Goal: Task Accomplishment & Management: Manage account settings

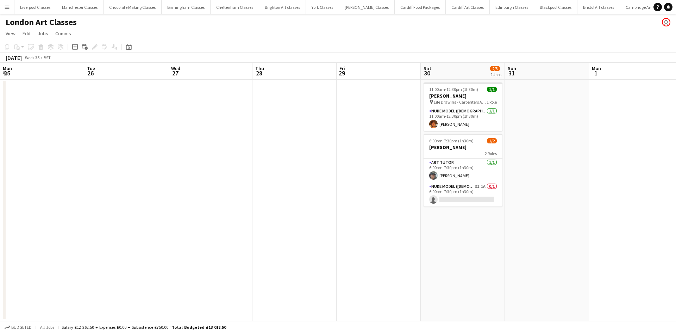
scroll to position [0, 242]
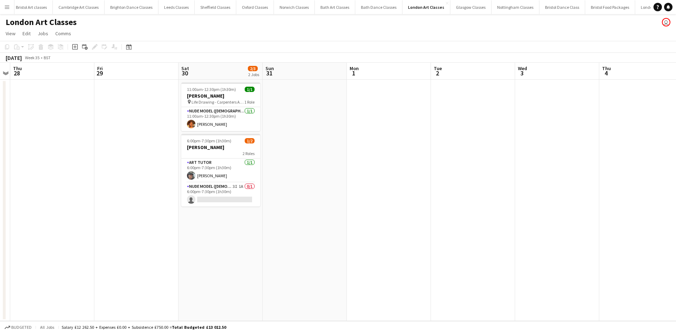
click at [6, 10] on button "Menu" at bounding box center [7, 7] width 14 height 14
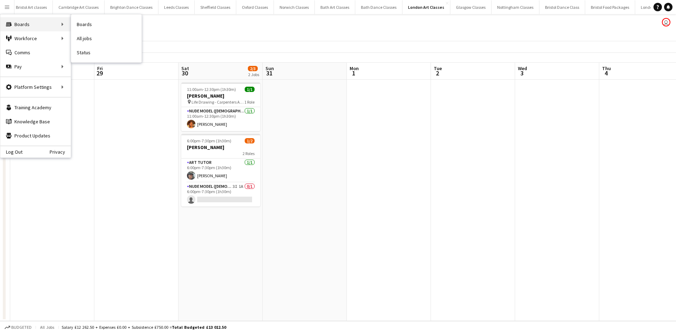
click at [39, 24] on div "Boards Boards" at bounding box center [35, 24] width 70 height 14
click at [93, 26] on link "Boards" at bounding box center [106, 24] width 70 height 14
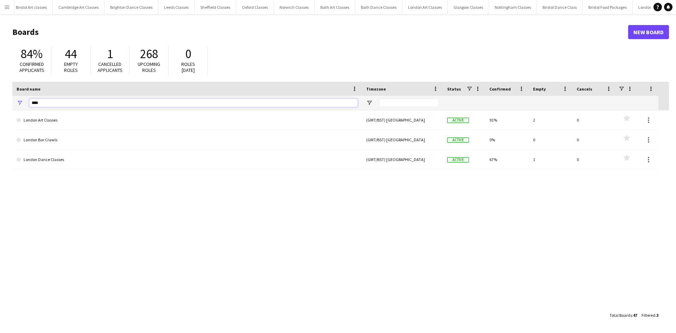
drag, startPoint x: 48, startPoint y: 102, endPoint x: 2, endPoint y: 114, distance: 46.8
click at [4, 109] on main "Boards New Board 84% Confirmed applicants 44 Empty roles 1 Cancelled applicants…" at bounding box center [338, 173] width 676 height 318
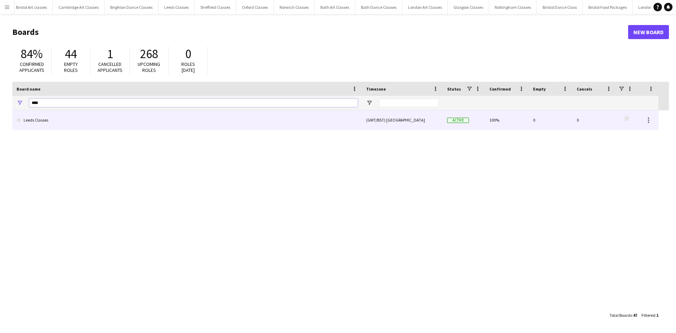
type input "****"
click at [44, 124] on link "Leeds Classes" at bounding box center [187, 120] width 341 height 20
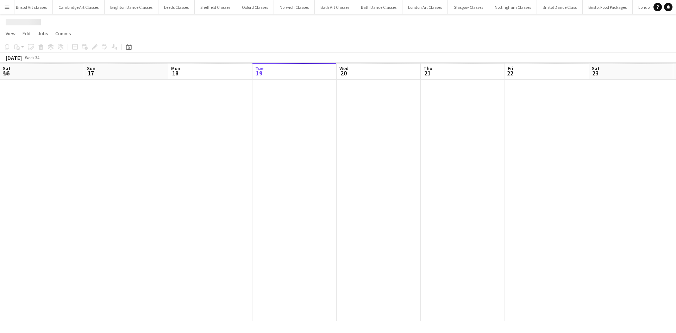
scroll to position [0, 168]
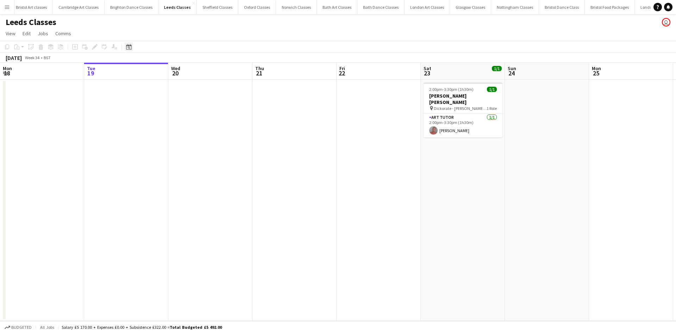
click at [128, 46] on icon "Date picker" at bounding box center [129, 47] width 6 height 6
click at [183, 73] on span "Next month" at bounding box center [186, 71] width 14 height 14
click at [171, 71] on span "Previous month" at bounding box center [172, 71] width 14 height 14
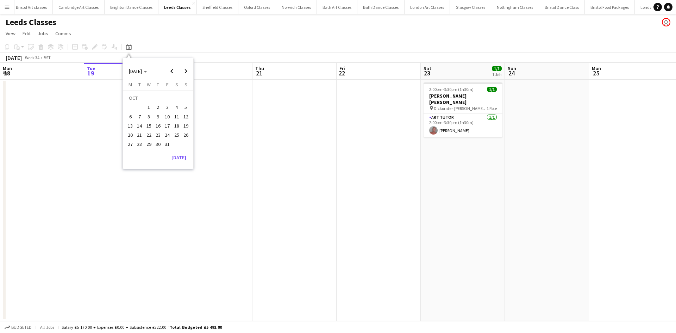
click at [176, 105] on span "4" at bounding box center [176, 107] width 8 height 8
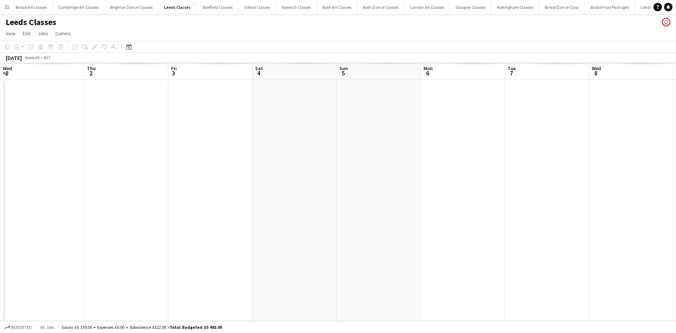
scroll to position [0, 242]
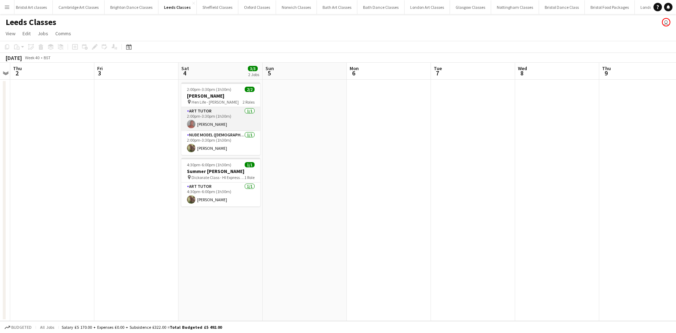
click at [200, 113] on app-card-role "Art Tutor [DATE] 2:00pm-3:30pm (1h30m) [PERSON_NAME]" at bounding box center [220, 119] width 79 height 24
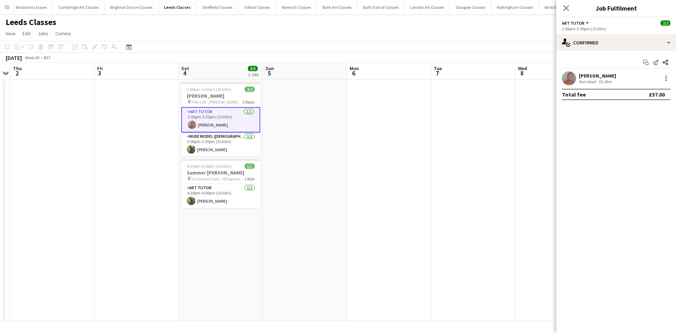
click at [661, 76] on div at bounding box center [665, 78] width 10 height 8
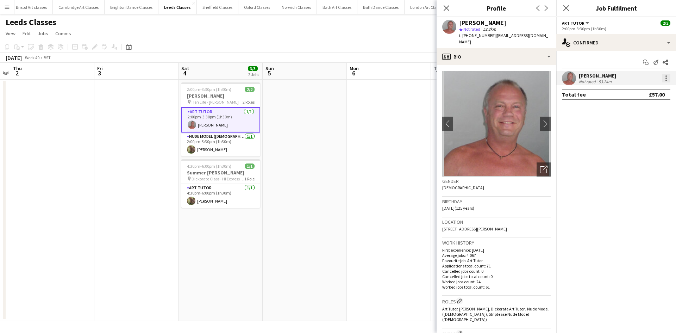
click at [666, 80] on div at bounding box center [665, 80] width 1 height 1
click at [645, 162] on button "Remove" at bounding box center [642, 158] width 55 height 17
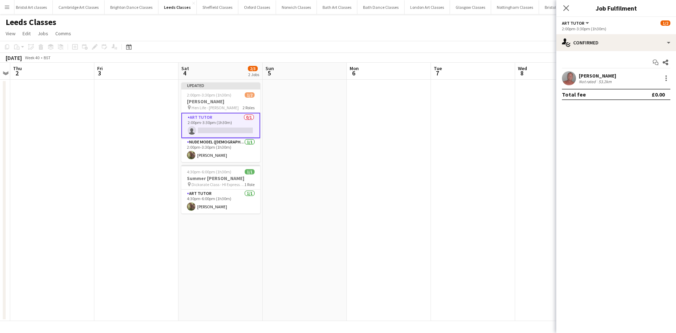
click at [423, 179] on app-date-cell at bounding box center [389, 200] width 84 height 241
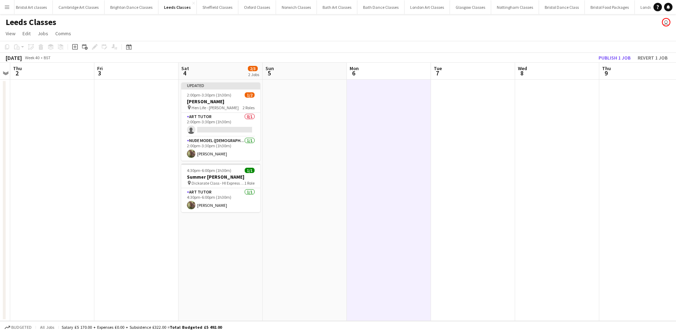
click at [618, 62] on div "[DATE] Week 40 • BST Publish 1 job Revert 1 job" at bounding box center [338, 58] width 676 height 10
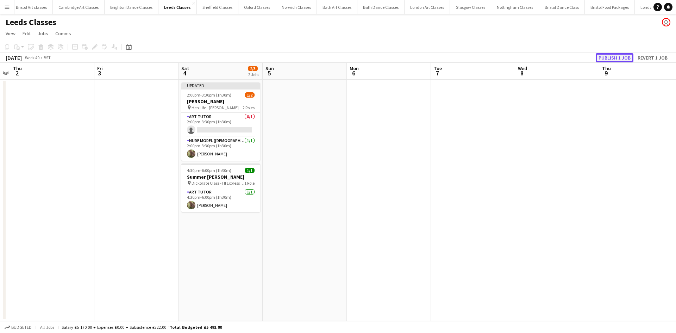
click at [616, 58] on button "Publish 1 job" at bounding box center [614, 57] width 38 height 9
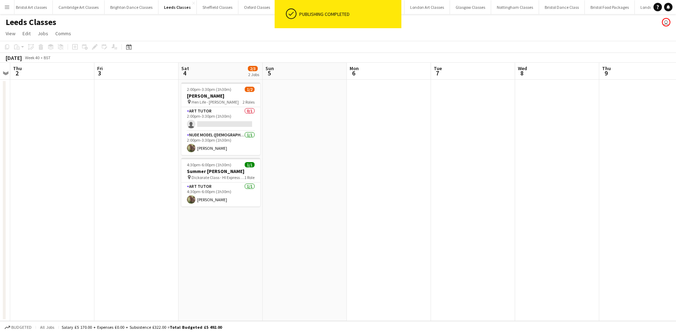
click at [6, 7] on app-icon "Menu" at bounding box center [7, 7] width 6 height 6
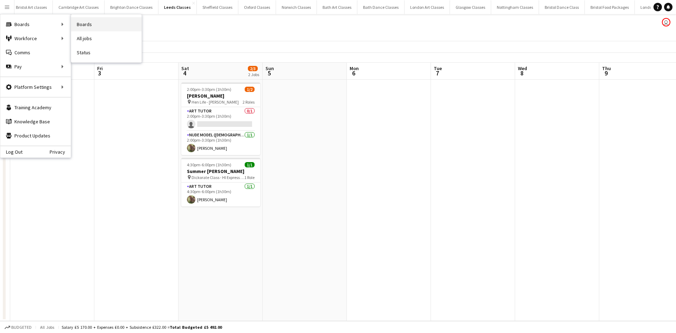
click at [94, 24] on link "Boards" at bounding box center [106, 24] width 70 height 14
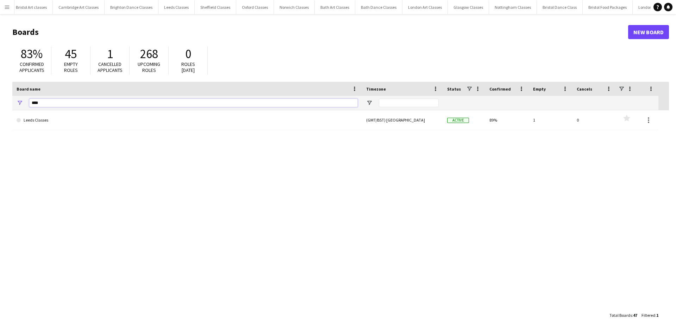
drag, startPoint x: 64, startPoint y: 107, endPoint x: 6, endPoint y: 106, distance: 57.7
click at [6, 106] on main "Boards New Board 83% Confirmed applicants 45 Empty roles 1 Cancelled applicants…" at bounding box center [338, 173] width 676 height 318
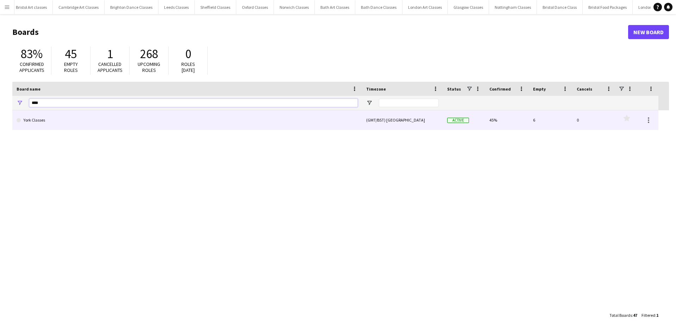
type input "****"
click at [24, 109] on div "****" at bounding box center [186, 103] width 349 height 14
click at [31, 120] on link "York Classes" at bounding box center [187, 120] width 341 height 20
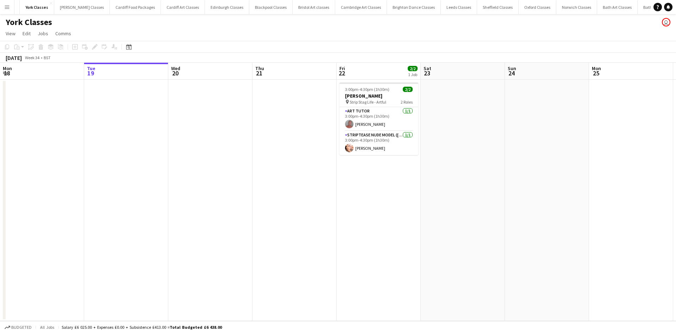
scroll to position [0, 286]
click at [129, 49] on icon "Date picker" at bounding box center [129, 47] width 6 height 6
click at [184, 71] on span "Next month" at bounding box center [186, 71] width 14 height 14
click at [179, 104] on span "4" at bounding box center [176, 107] width 8 height 8
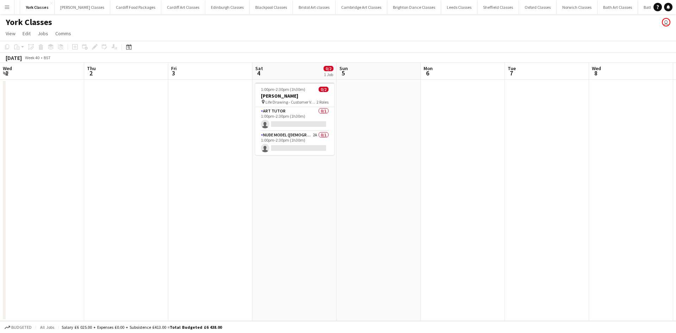
scroll to position [0, 242]
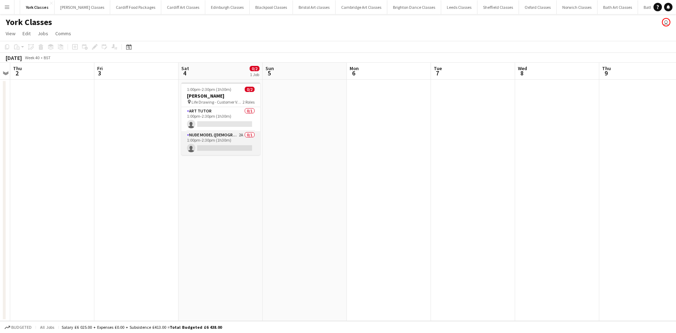
click at [215, 133] on app-card-role "Nude Model ([DEMOGRAPHIC_DATA]) 2A 0/1 1:00pm-2:30pm (1h30m) single-neutral-act…" at bounding box center [220, 143] width 79 height 24
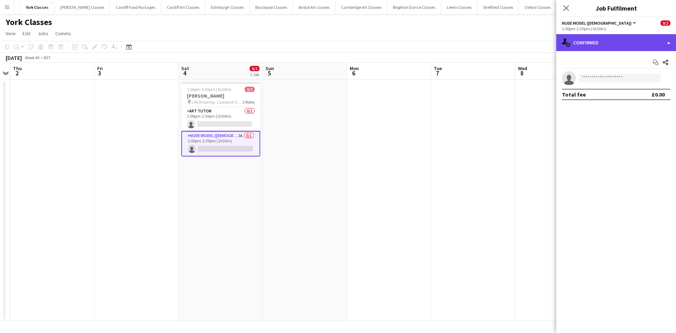
click at [613, 39] on div "single-neutral-actions-check-2 Confirmed" at bounding box center [616, 42] width 120 height 17
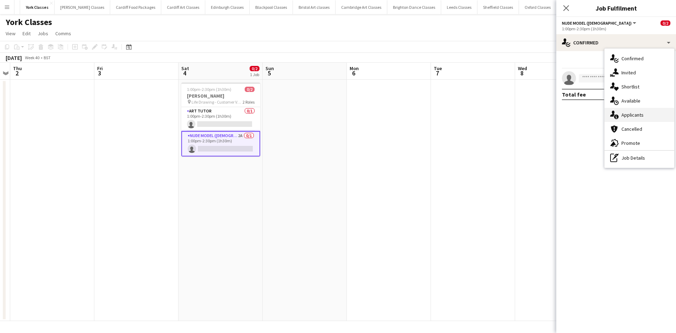
click at [630, 116] on div "single-neutral-actions-information Applicants" at bounding box center [639, 115] width 70 height 14
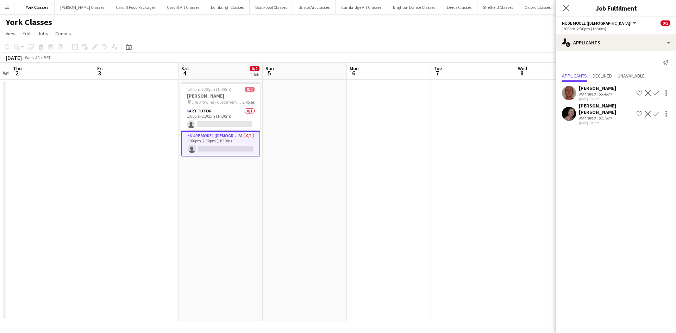
click at [572, 112] on app-user-avatar at bounding box center [569, 114] width 14 height 14
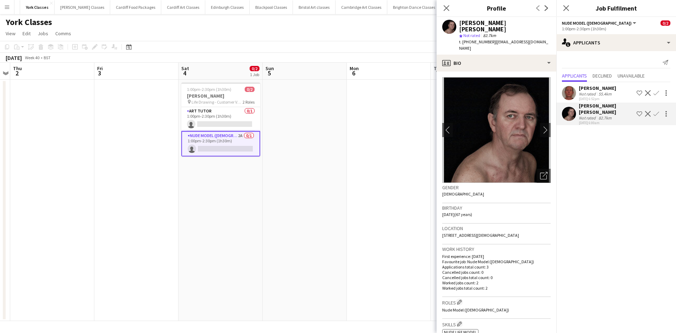
click at [413, 139] on app-date-cell at bounding box center [389, 200] width 84 height 241
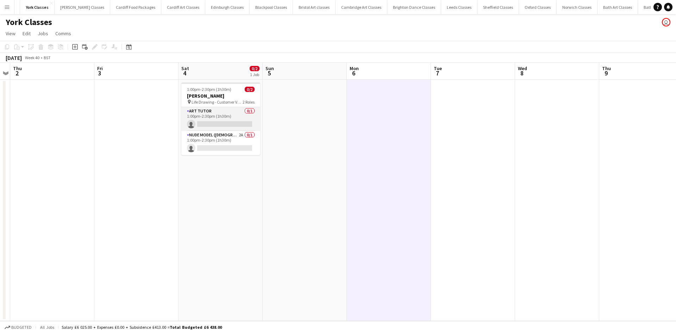
click at [215, 111] on app-card-role "Art Tutor 0/1 1:00pm-2:30pm (1h30m) single-neutral-actions" at bounding box center [220, 119] width 79 height 24
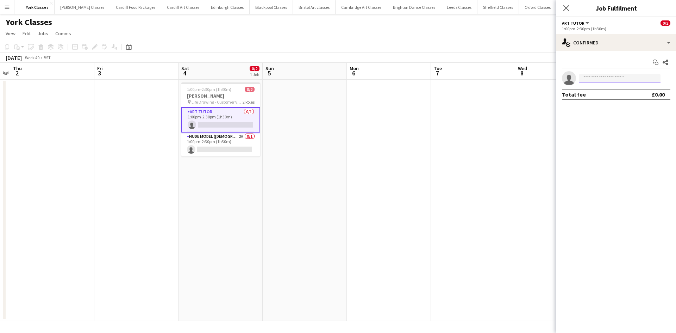
click at [606, 76] on input at bounding box center [620, 78] width 82 height 8
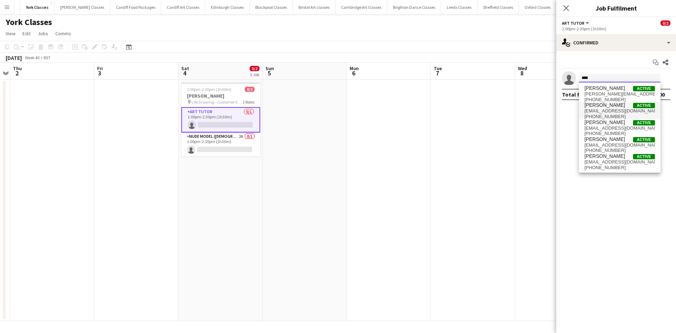
type input "****"
click at [605, 112] on span "[EMAIL_ADDRESS][DOMAIN_NAME]" at bounding box center [619, 111] width 70 height 6
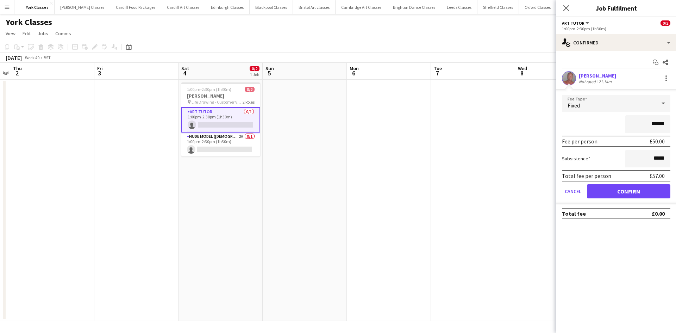
click at [492, 123] on app-date-cell at bounding box center [473, 200] width 84 height 241
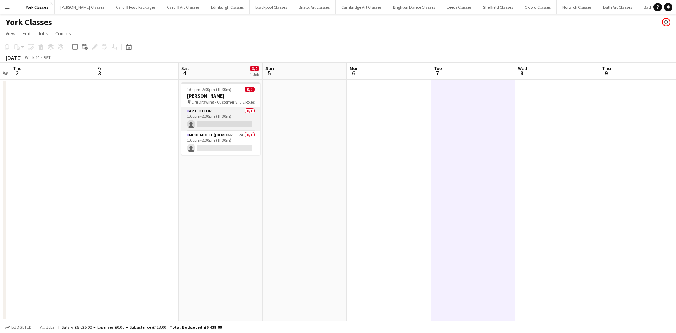
click at [215, 111] on app-card-role "Art Tutor 0/1 1:00pm-2:30pm (1h30m) single-neutral-actions" at bounding box center [220, 119] width 79 height 24
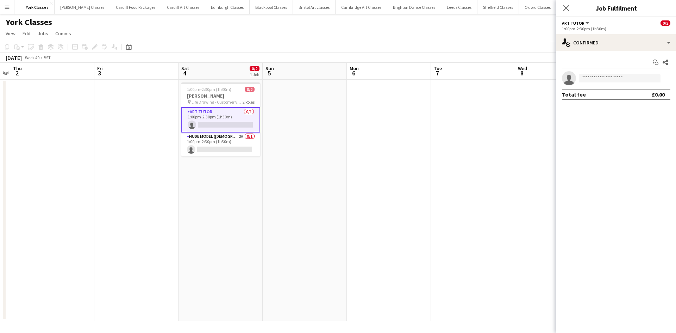
click at [587, 73] on app-invite-slot "single-neutral-actions" at bounding box center [616, 78] width 120 height 14
click at [588, 78] on input at bounding box center [620, 78] width 82 height 8
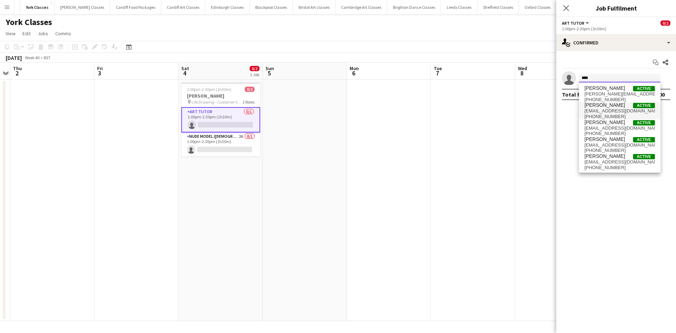
type input "****"
click at [598, 106] on span "[PERSON_NAME]" at bounding box center [604, 105] width 40 height 6
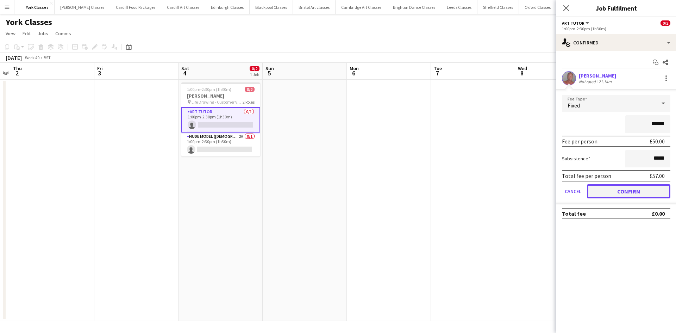
click at [626, 191] on button "Confirm" at bounding box center [628, 191] width 83 height 14
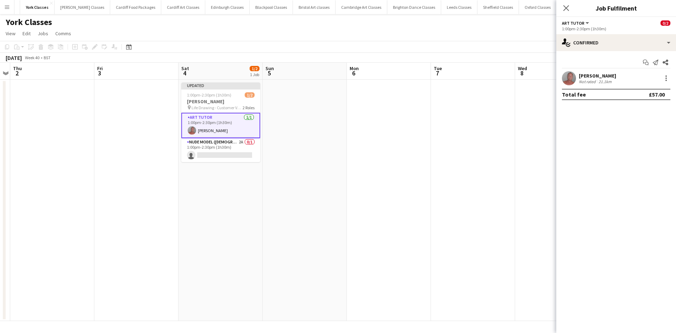
click at [411, 182] on app-date-cell at bounding box center [389, 200] width 84 height 241
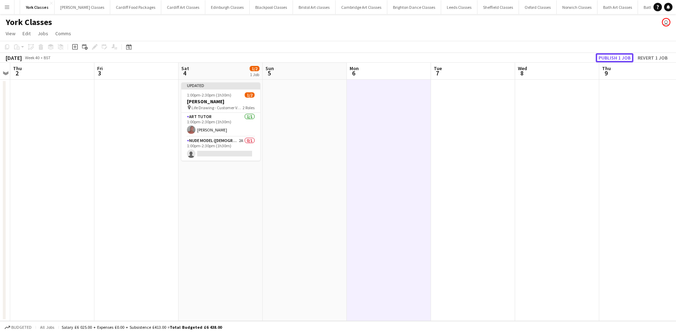
click at [606, 56] on button "Publish 1 job" at bounding box center [614, 57] width 38 height 9
click at [4, 4] on button "Menu" at bounding box center [7, 7] width 14 height 14
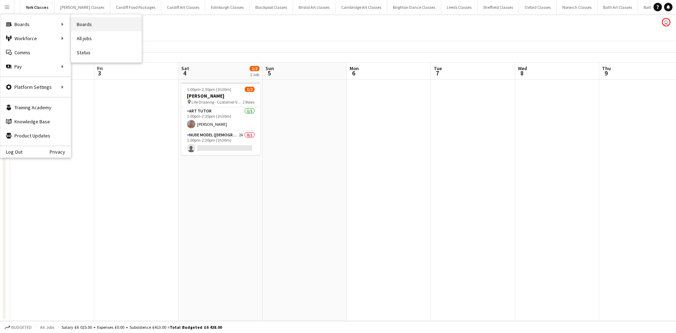
click at [88, 25] on link "Boards" at bounding box center [106, 24] width 70 height 14
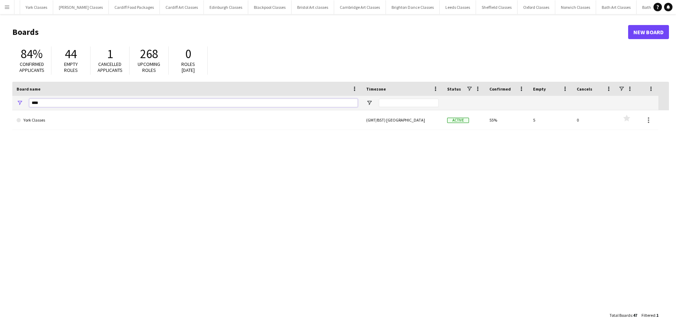
drag, startPoint x: 52, startPoint y: 106, endPoint x: 1, endPoint y: 106, distance: 50.7
click at [2, 106] on main "Boards New Board 84% Confirmed applicants 44 Empty roles 1 Cancelled applicants…" at bounding box center [338, 173] width 676 height 318
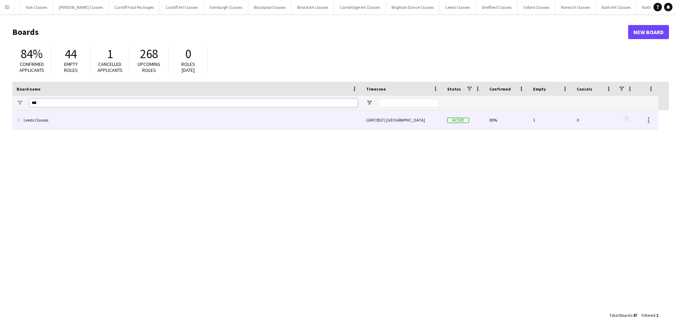
type input "***"
click at [24, 118] on link "Leeds Classes" at bounding box center [187, 120] width 341 height 20
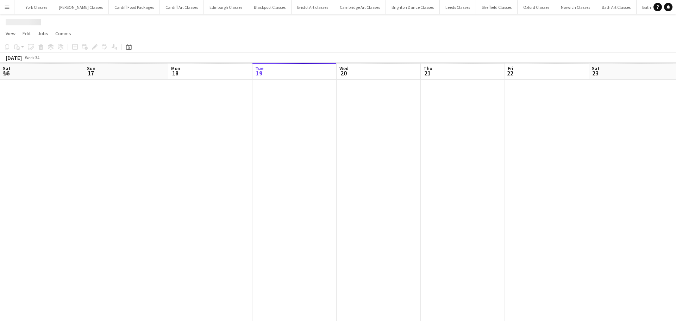
scroll to position [0, 168]
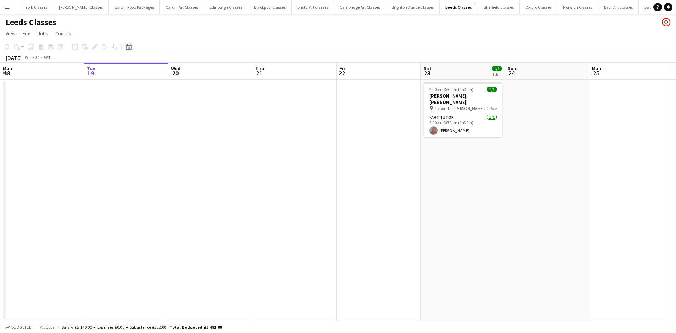
click at [128, 45] on icon at bounding box center [128, 47] width 5 height 6
click at [187, 73] on span "Next month" at bounding box center [186, 71] width 14 height 14
click at [175, 105] on span "4" at bounding box center [176, 107] width 8 height 8
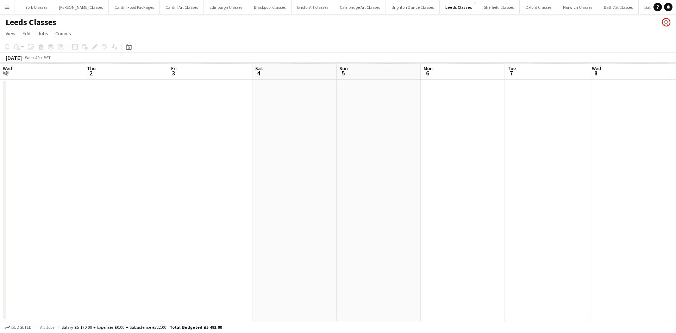
scroll to position [0, 242]
